Goal: Task Accomplishment & Management: Manage account settings

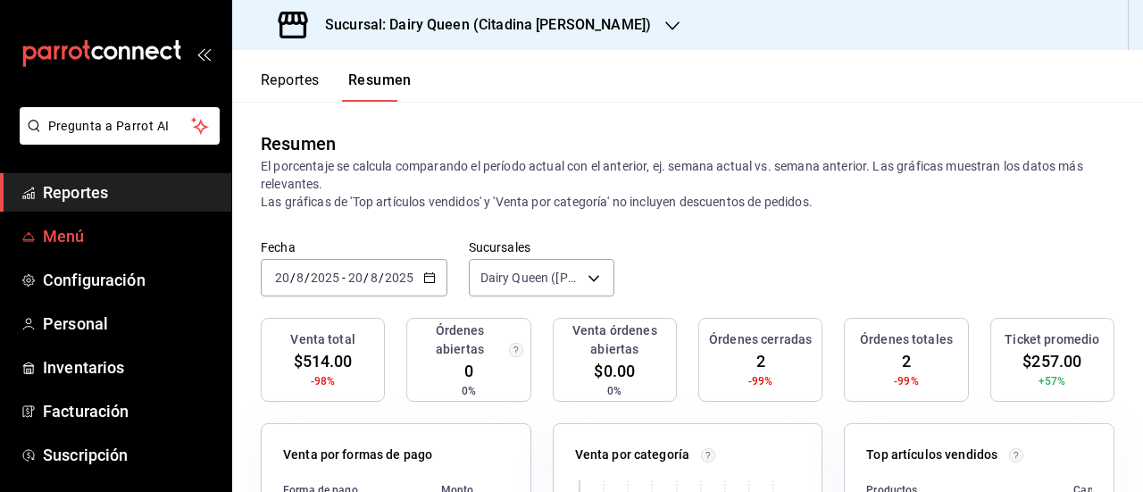
click at [80, 217] on link "Menú" at bounding box center [115, 236] width 231 height 38
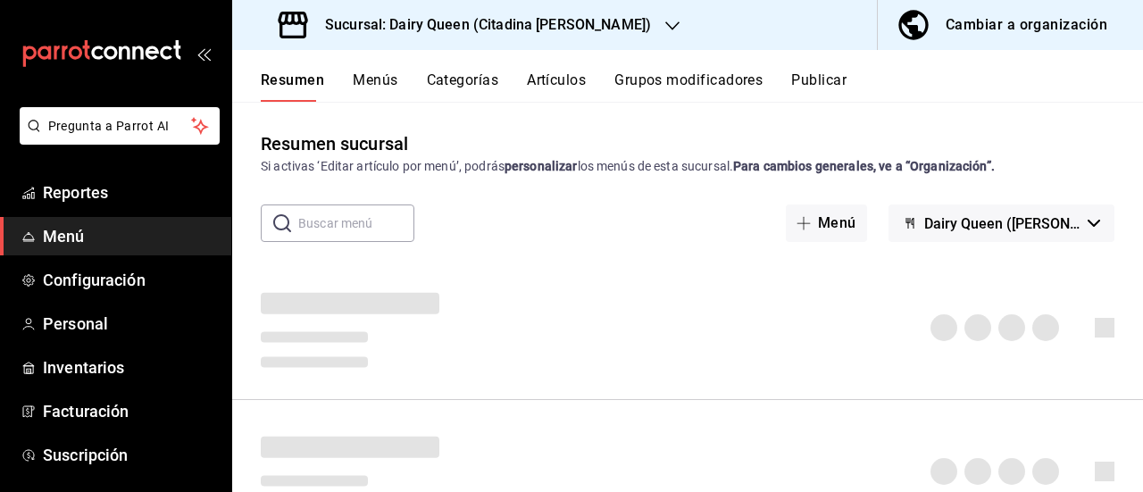
click at [665, 29] on icon "button" at bounding box center [672, 26] width 14 height 14
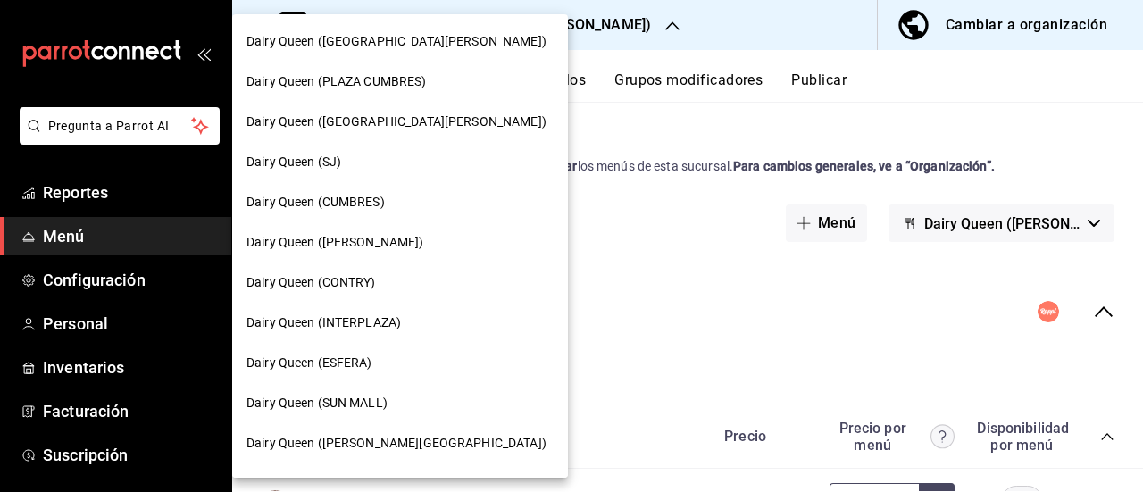
scroll to position [268, 0]
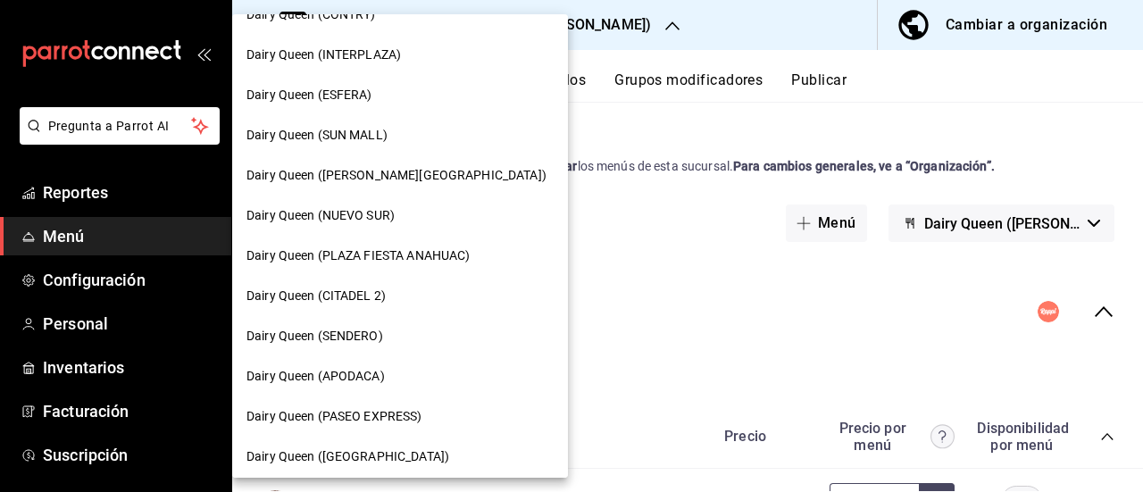
click at [371, 137] on span "Dairy Queen (SUN MALL)" at bounding box center [316, 135] width 141 height 19
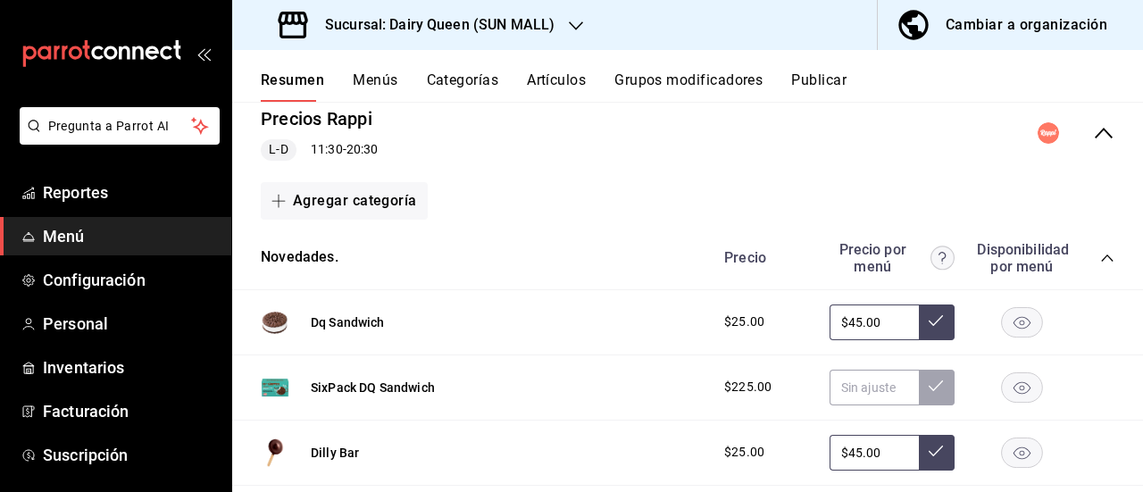
scroll to position [0, 0]
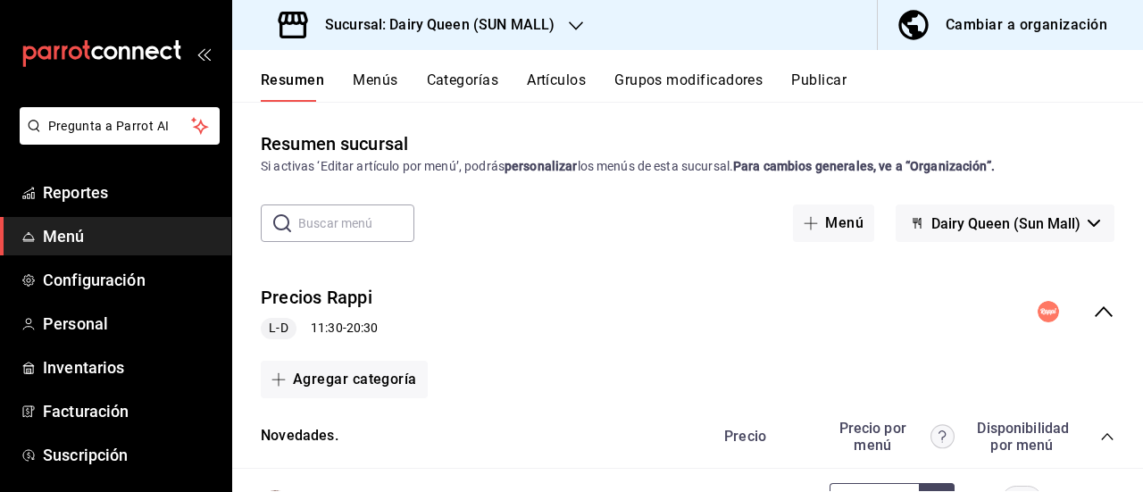
click at [371, 74] on button "Menús" at bounding box center [375, 86] width 45 height 30
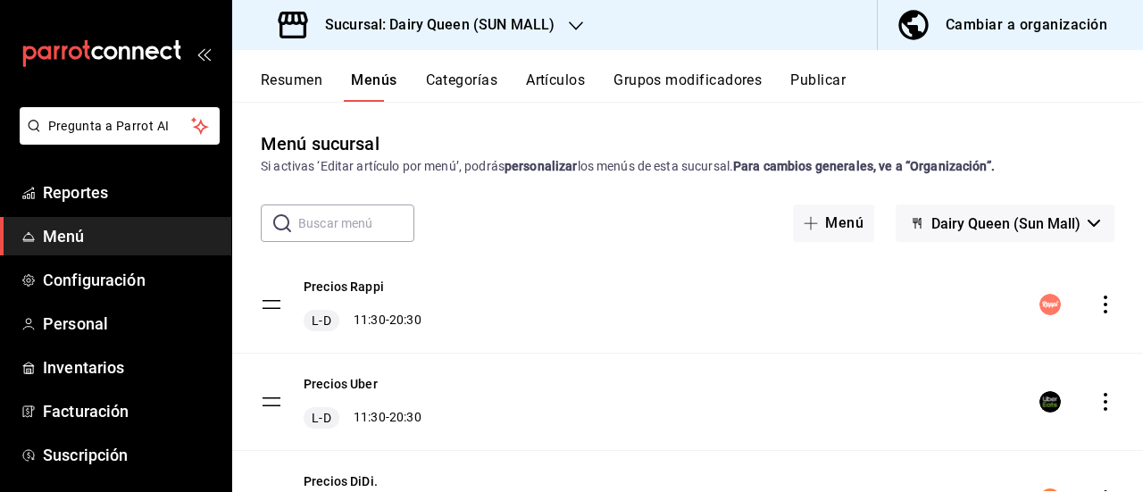
click at [465, 86] on button "Categorías" at bounding box center [462, 86] width 72 height 30
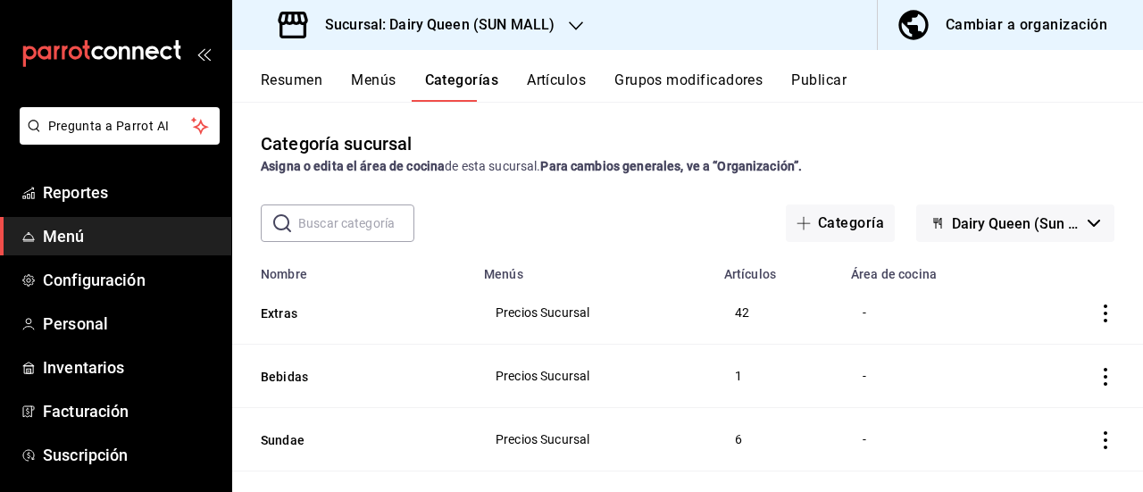
click at [527, 71] on button "Artículos" at bounding box center [556, 86] width 59 height 30
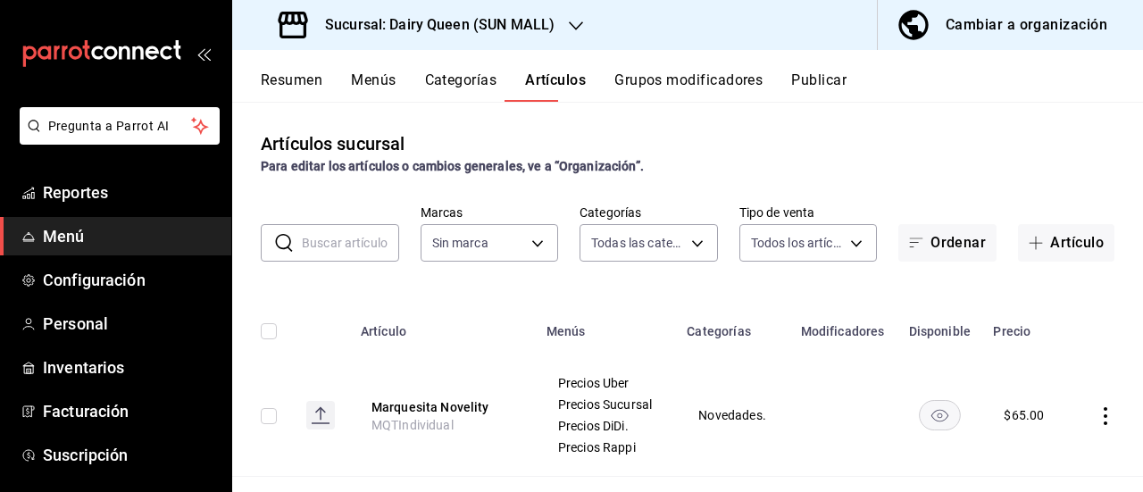
type input "a52c446d-228f-4c0c-8a39-b5bfd48e086e,501d805a-2f3d-4781-af8b-1b503ec0e09b,8872c…"
type input "e9808bde-ee0b-4ae2-949c-f4baa09a1ef9"
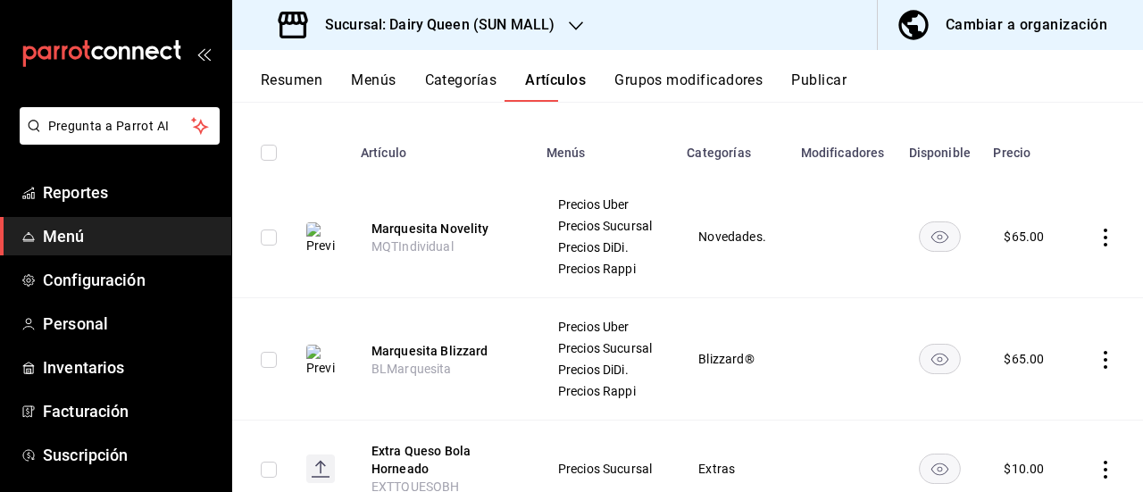
click at [919, 221] on rect "availability-product" at bounding box center [939, 235] width 41 height 29
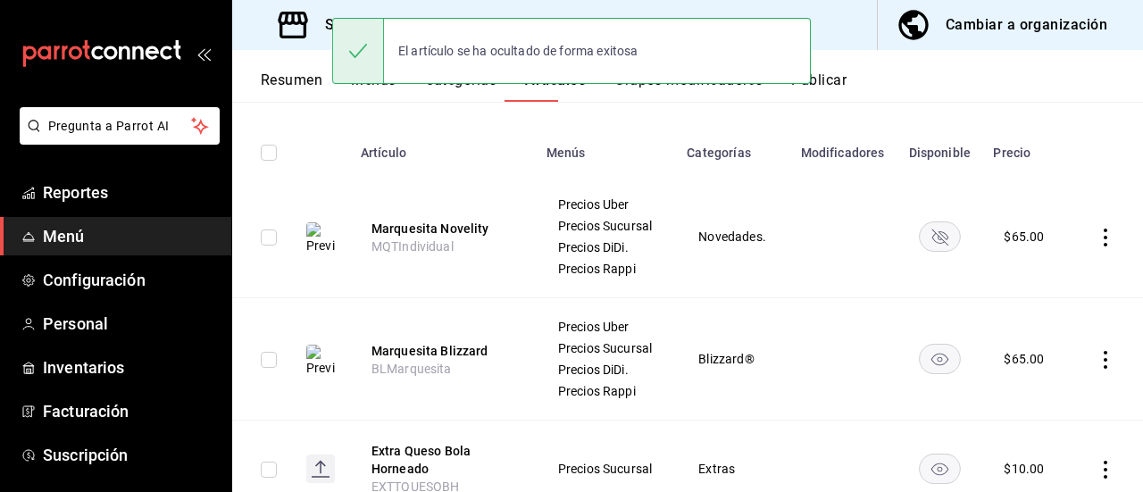
click at [919, 221] on rect "availability-product" at bounding box center [939, 235] width 41 height 29
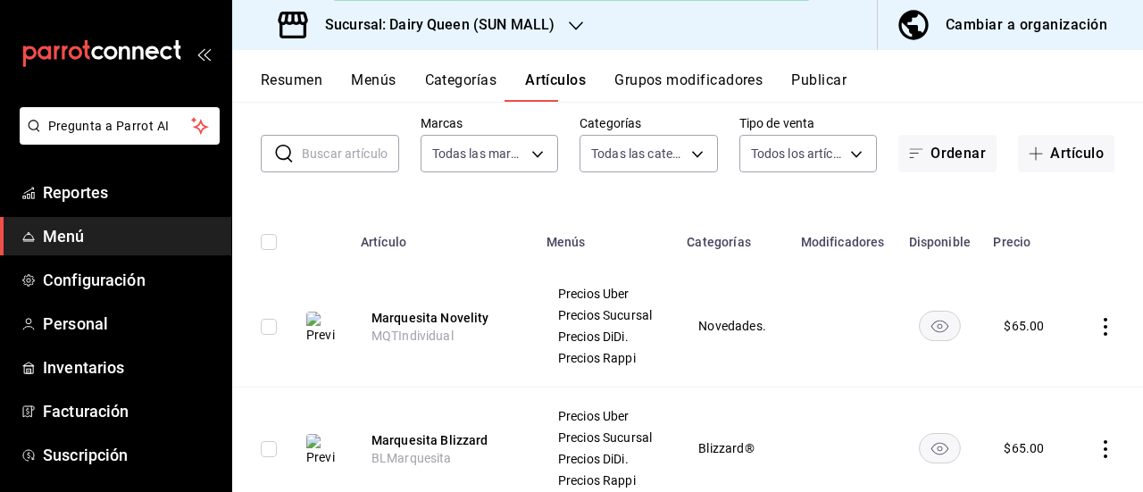
scroll to position [357, 0]
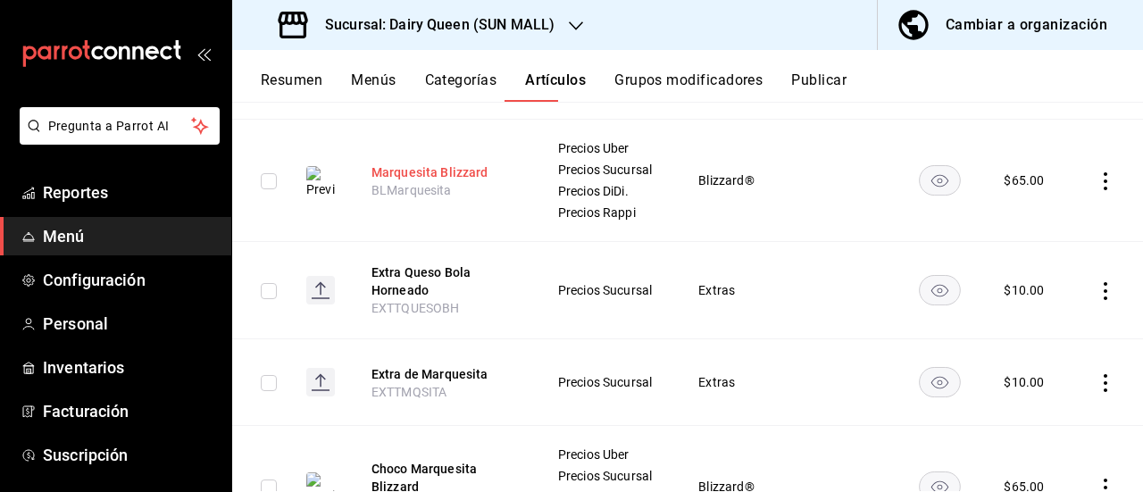
click at [412, 163] on button "Marquesita Blizzard" at bounding box center [442, 172] width 143 height 18
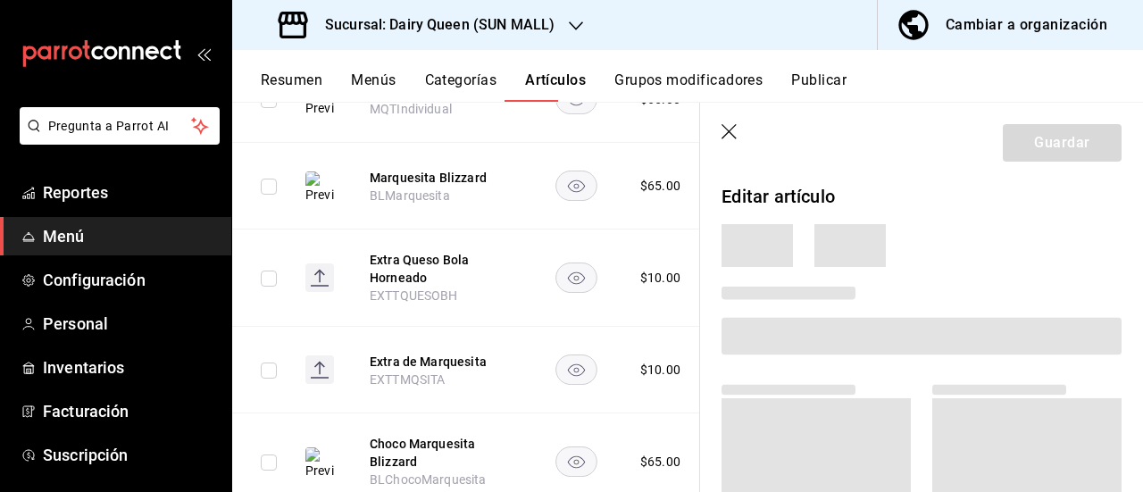
scroll to position [296, 0]
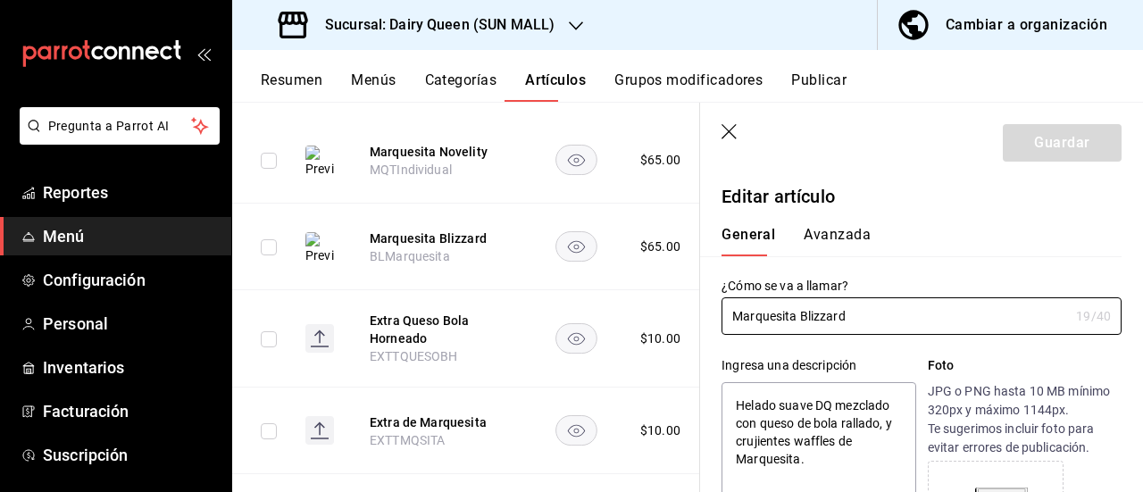
type textarea "x"
type input "$65.00"
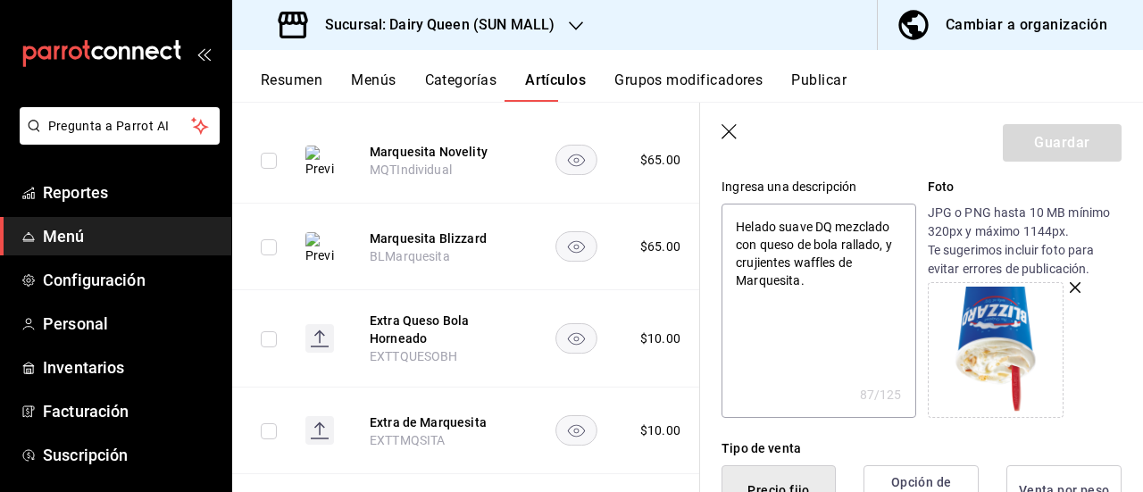
scroll to position [0, 0]
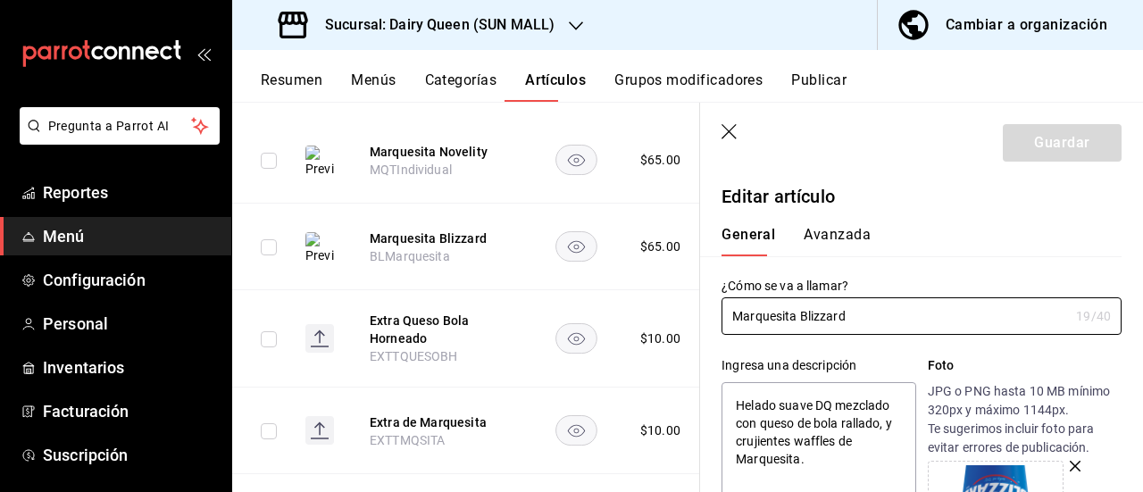
click at [864, 226] on button "Avanzada" at bounding box center [837, 241] width 67 height 30
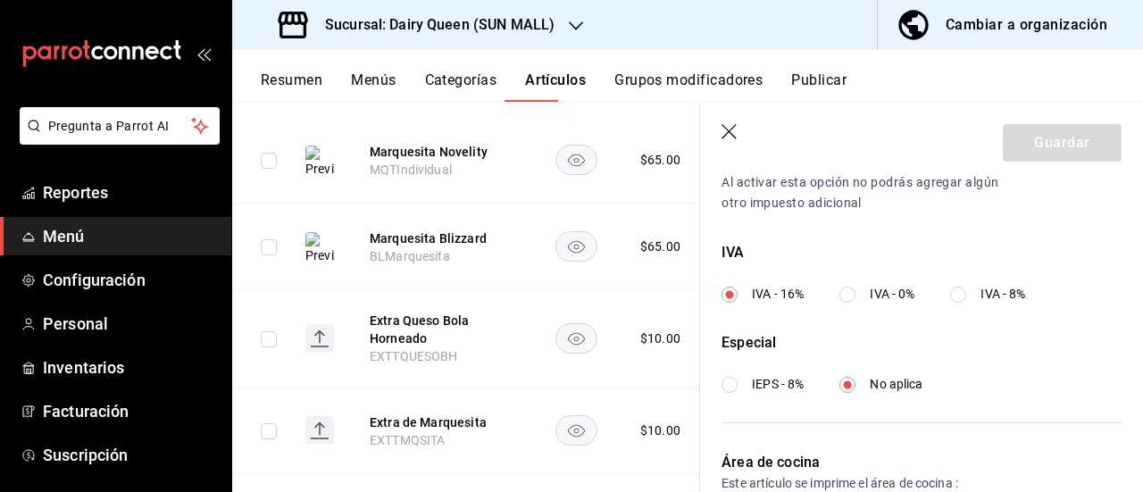
scroll to position [735, 0]
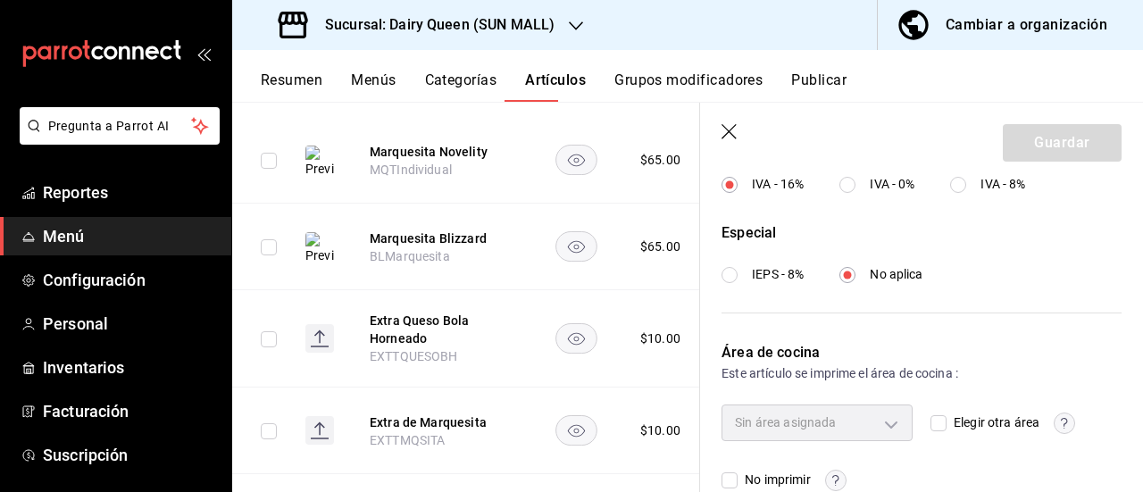
click at [739, 126] on icon "button" at bounding box center [730, 133] width 18 height 18
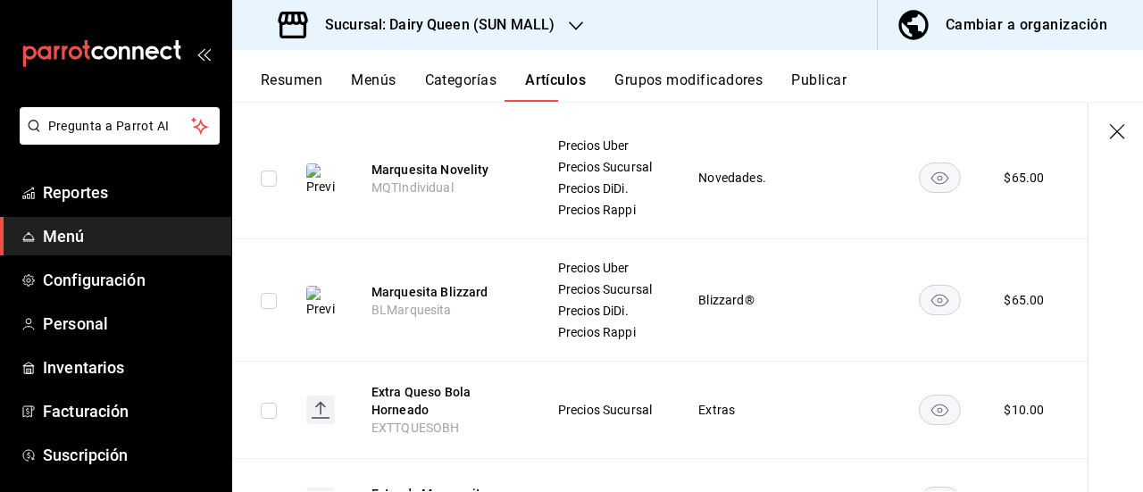
click at [790, 121] on td at bounding box center [843, 178] width 107 height 122
click at [62, 180] on span "Reportes" at bounding box center [130, 192] width 174 height 24
